Goal: Communication & Community: Answer question/provide support

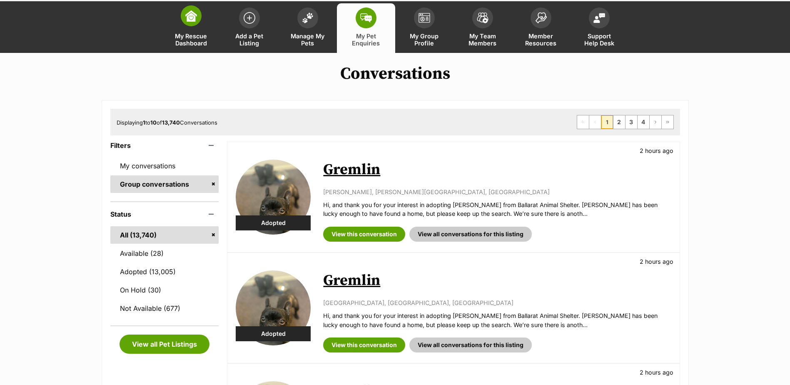
click at [202, 18] on link "My Rescue Dashboard" at bounding box center [191, 28] width 58 height 50
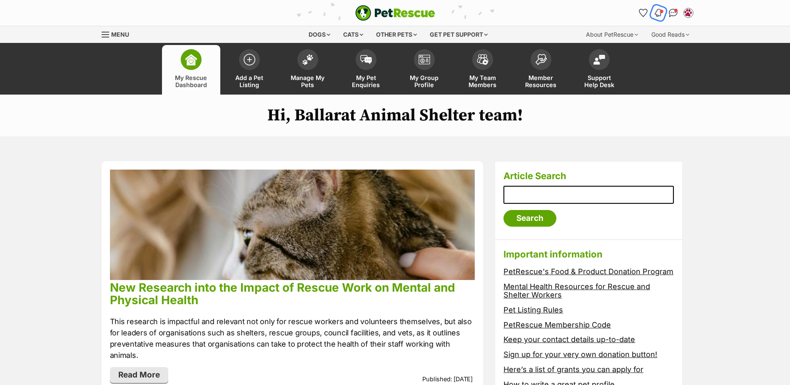
click at [654, 16] on button "Notifications" at bounding box center [658, 12] width 17 height 17
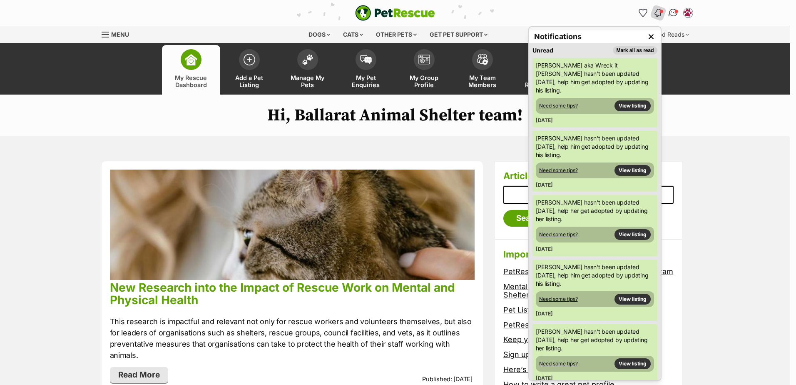
click at [674, 10] on img "Conversations" at bounding box center [673, 12] width 11 height 11
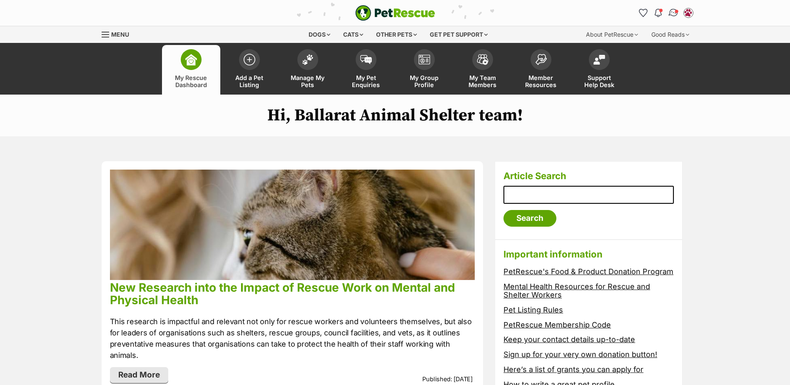
click at [674, 11] on img "Conversations" at bounding box center [673, 12] width 11 height 11
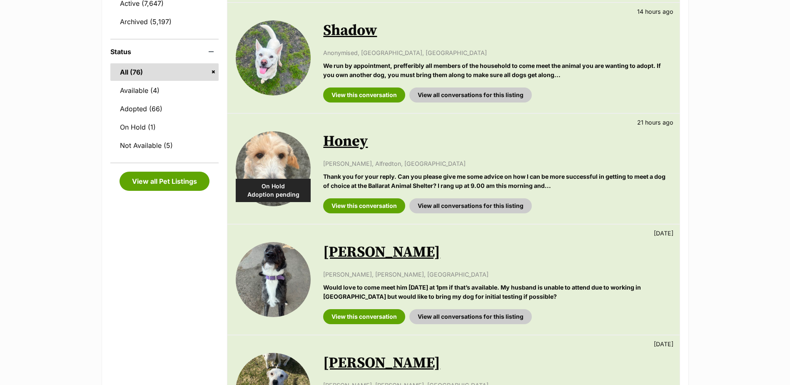
scroll to position [458, 0]
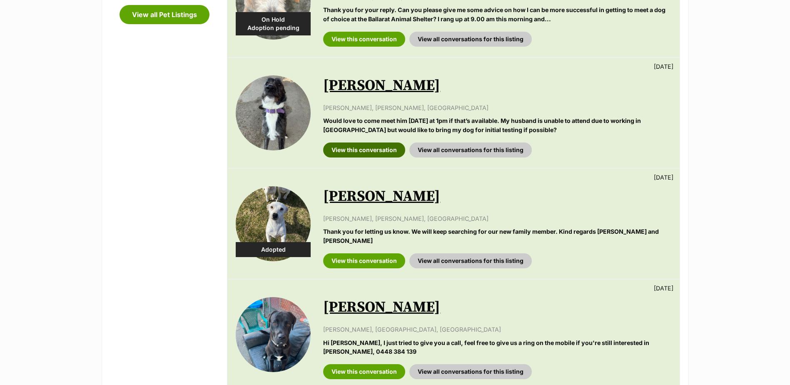
click at [355, 147] on link "View this conversation" at bounding box center [364, 149] width 82 height 15
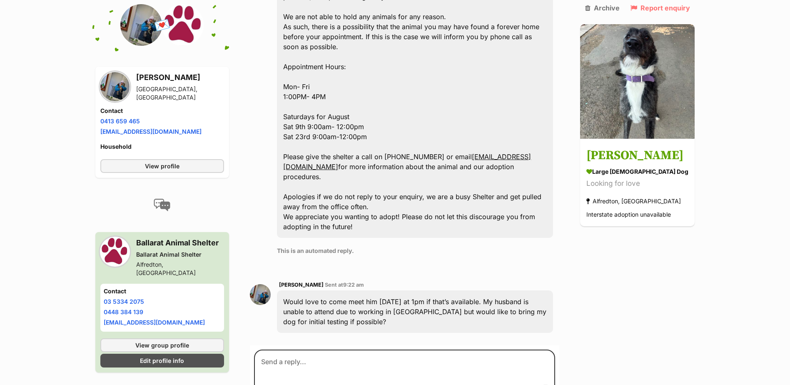
scroll to position [542, 0]
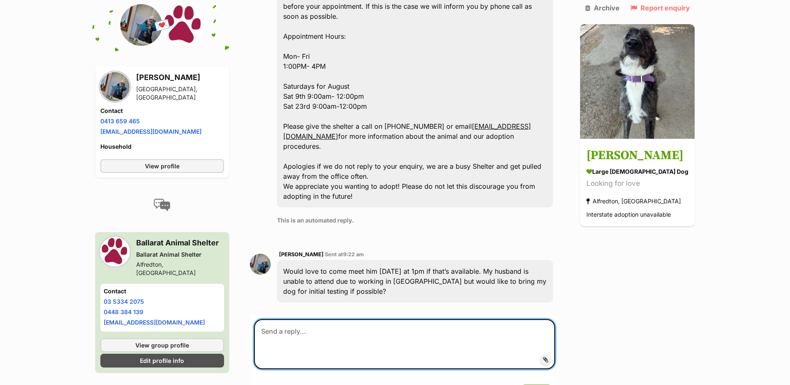
click at [319, 319] on textarea at bounding box center [404, 344] width 301 height 50
type textarea "Hello [PERSON_NAME], Thanks for your enquiry. As discussed, we will see you [DA…"
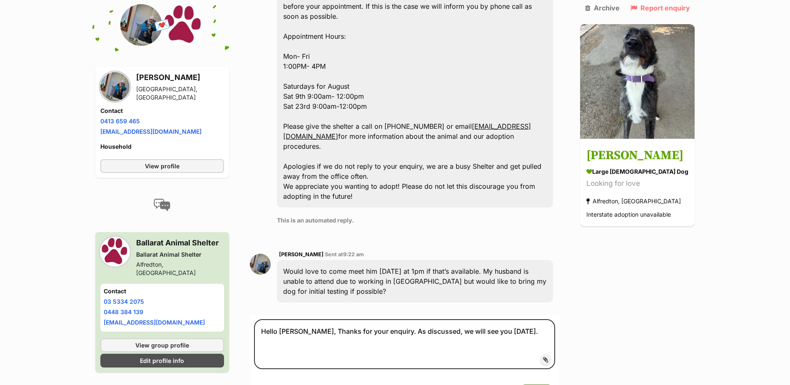
click at [551, 384] on button "Submit" at bounding box center [536, 391] width 37 height 15
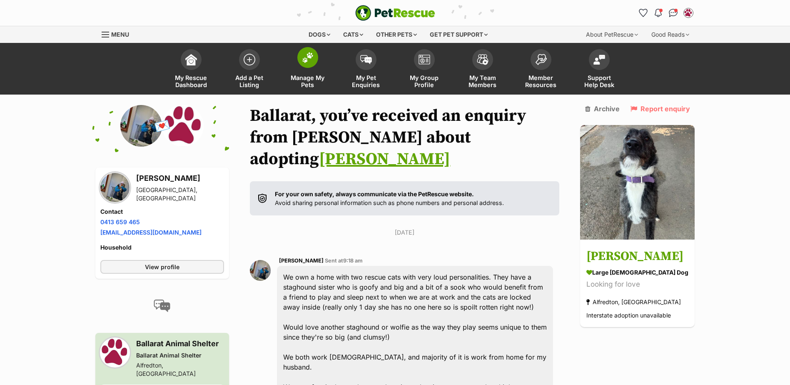
click at [306, 59] on img at bounding box center [308, 57] width 12 height 11
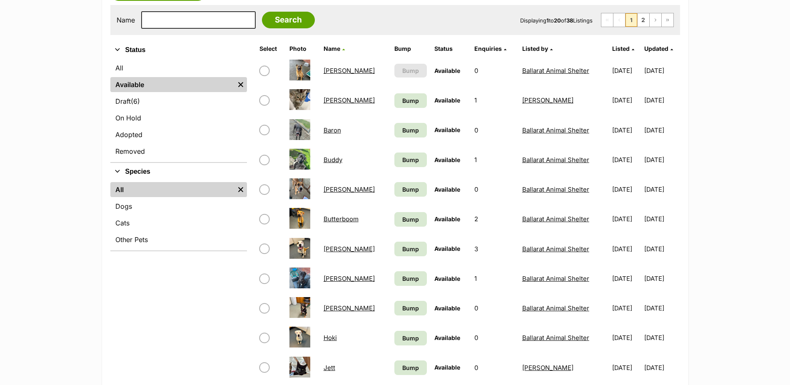
scroll to position [167, 0]
